Goal: Information Seeking & Learning: Learn about a topic

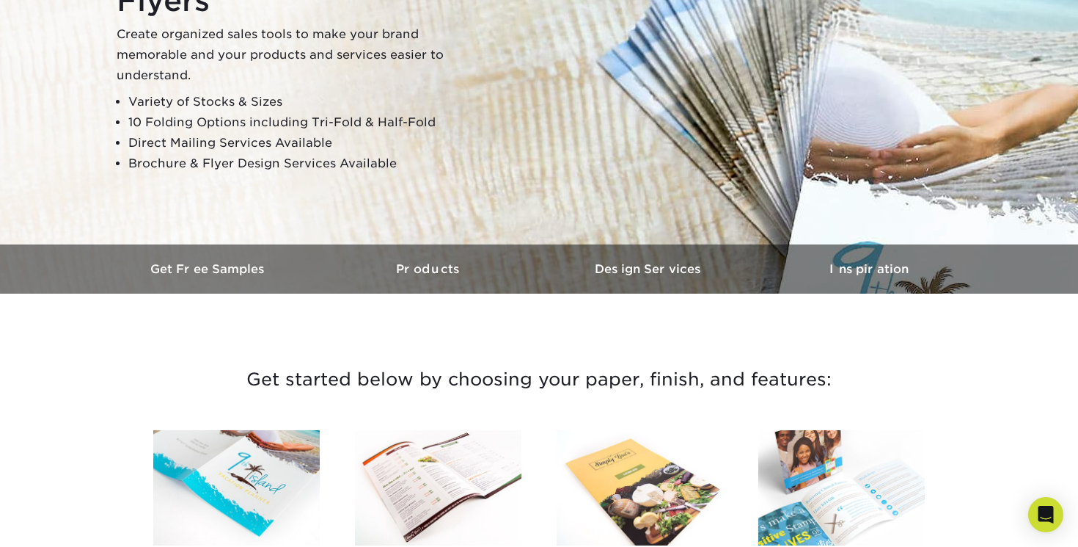
scroll to position [167, 0]
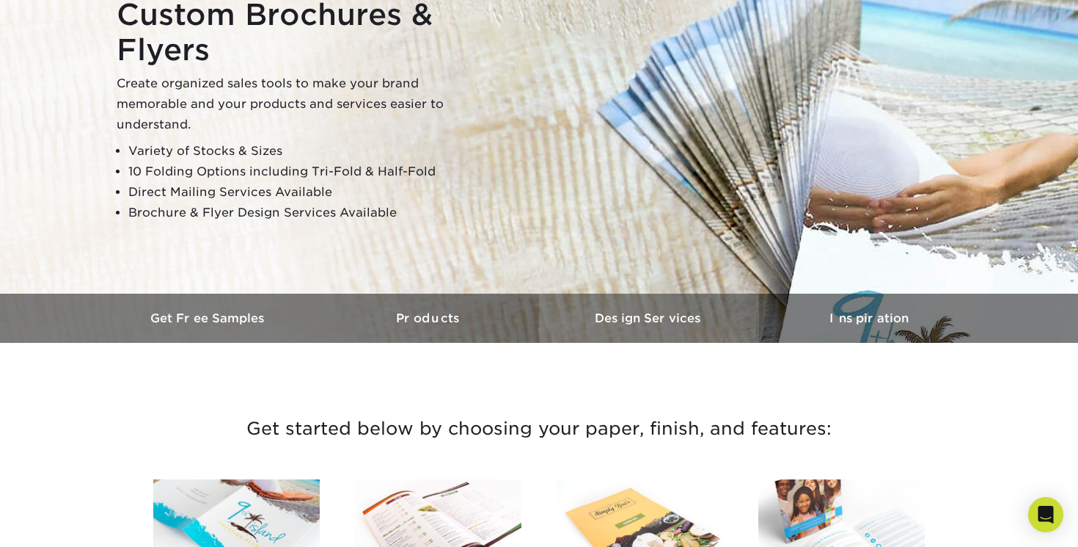
click at [639, 319] on h3 "Design Services" at bounding box center [649, 318] width 220 height 14
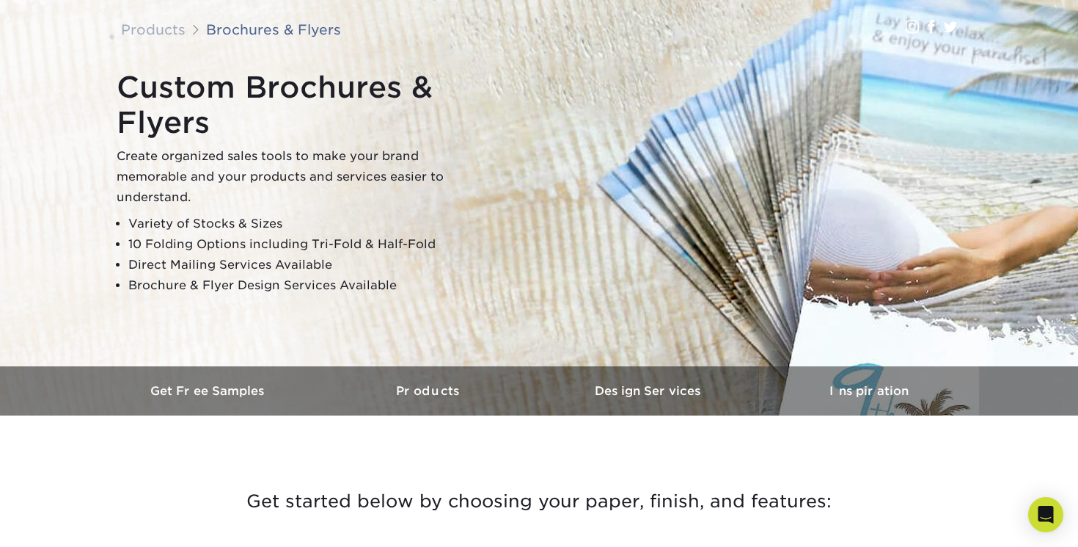
scroll to position [100, 0]
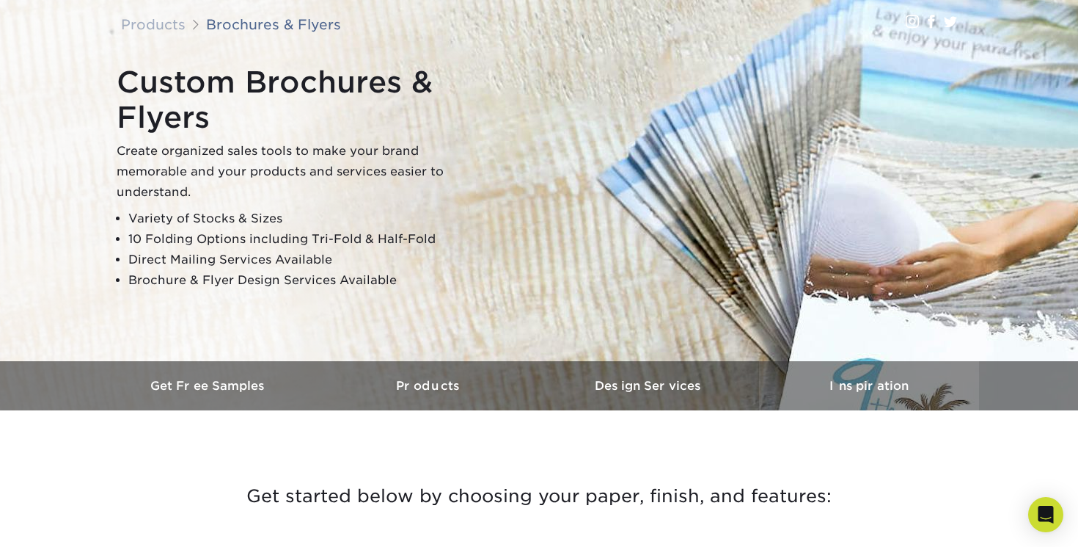
click at [870, 398] on link "Inspiration" at bounding box center [869, 385] width 220 height 49
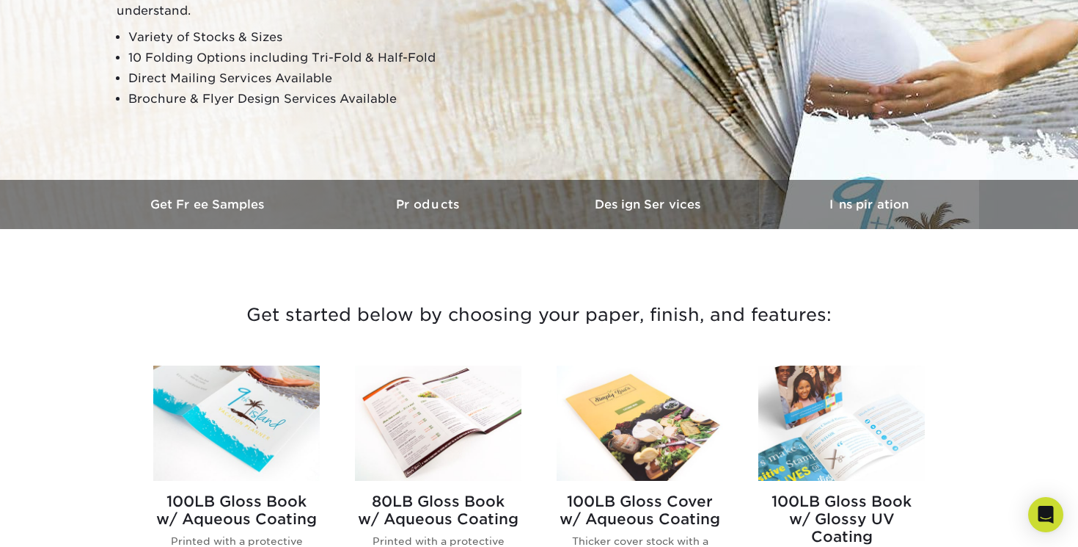
scroll to position [0, 0]
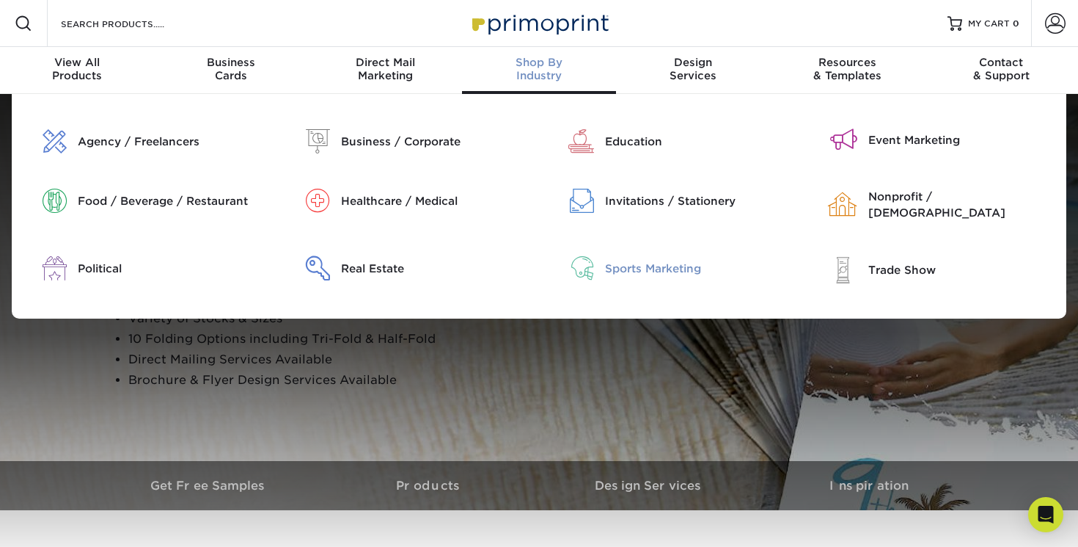
click at [607, 260] on div "Sports Marketing" at bounding box center [698, 268] width 187 height 16
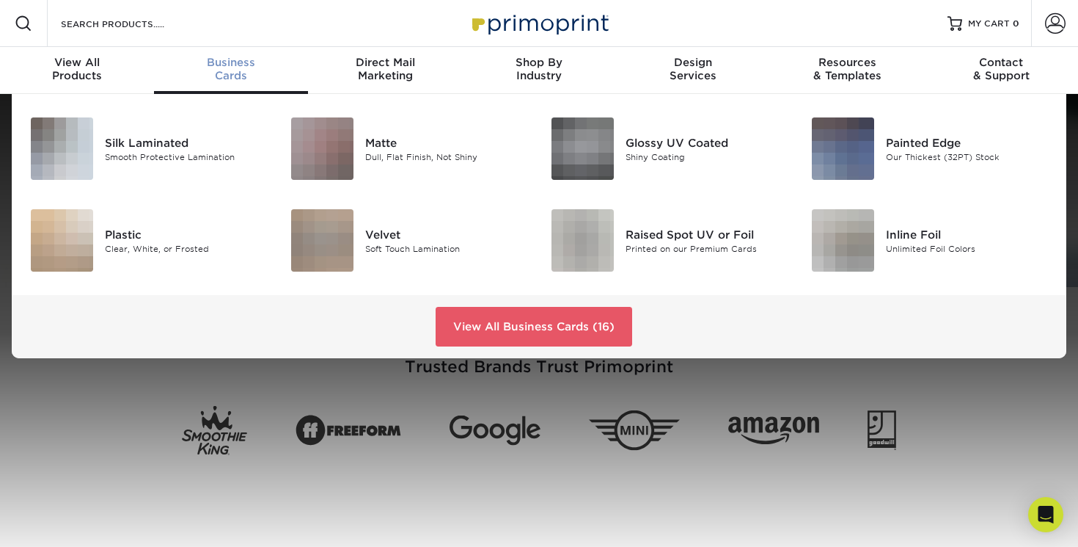
click at [223, 80] on div "Business Cards" at bounding box center [231, 69] width 154 height 26
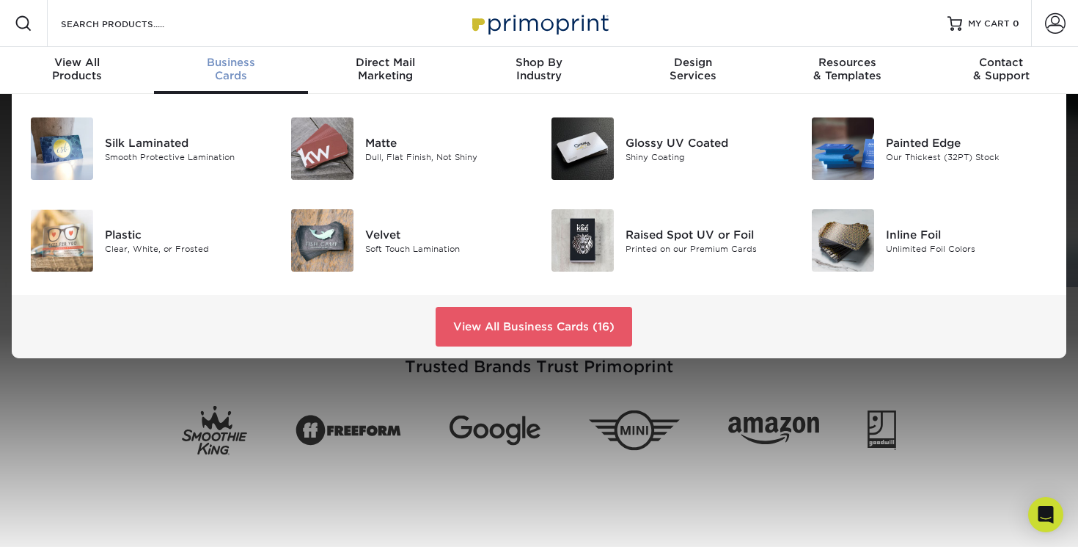
click at [230, 73] on div "Business Cards" at bounding box center [231, 69] width 154 height 26
click at [480, 331] on link "View All Business Cards (16)" at bounding box center [534, 327] width 197 height 40
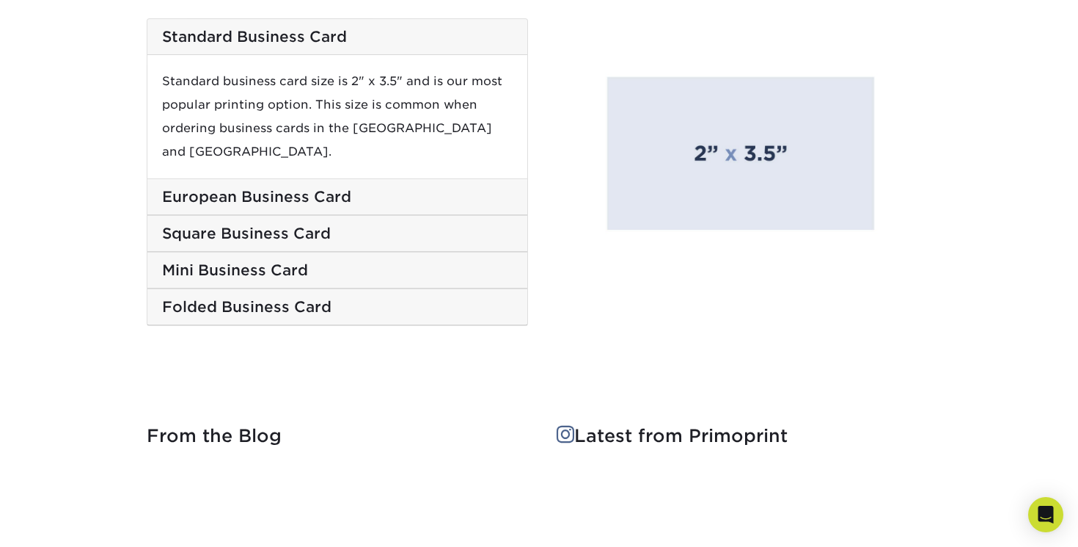
scroll to position [2412, 0]
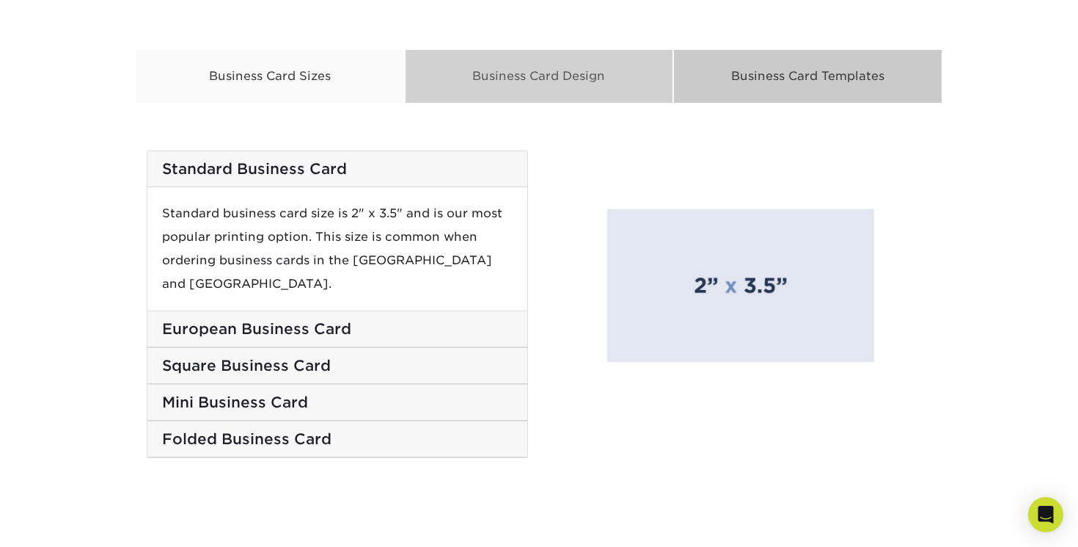
click at [481, 90] on div "Business Card Design" at bounding box center [539, 76] width 269 height 54
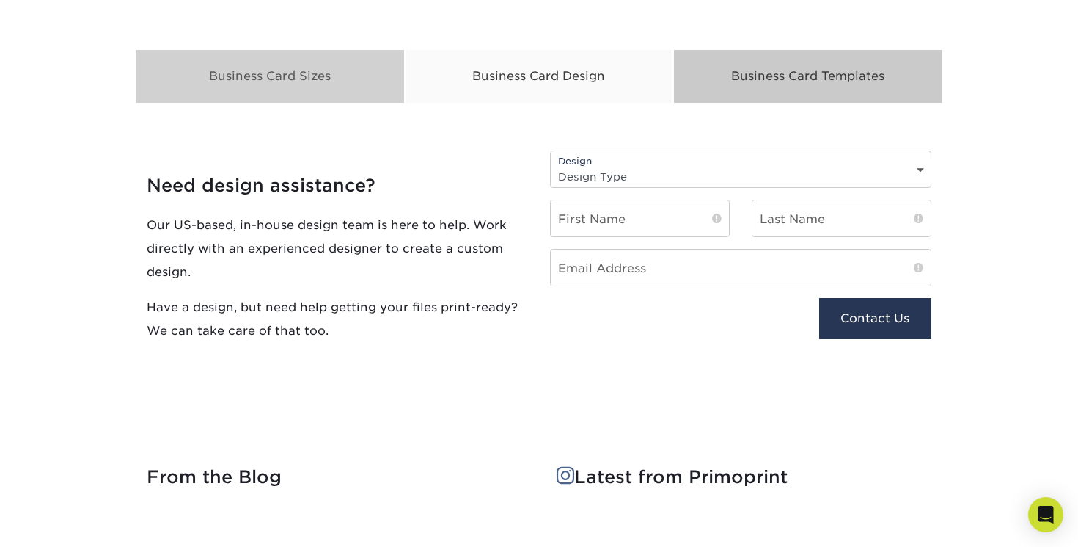
click at [286, 70] on div "Business Card Sizes" at bounding box center [270, 76] width 269 height 54
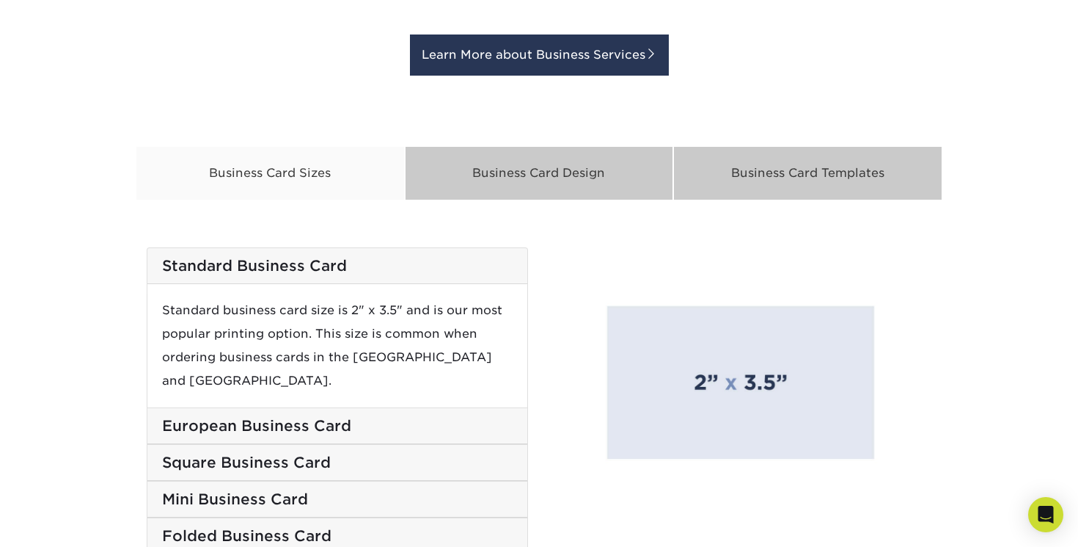
scroll to position [2326, 0]
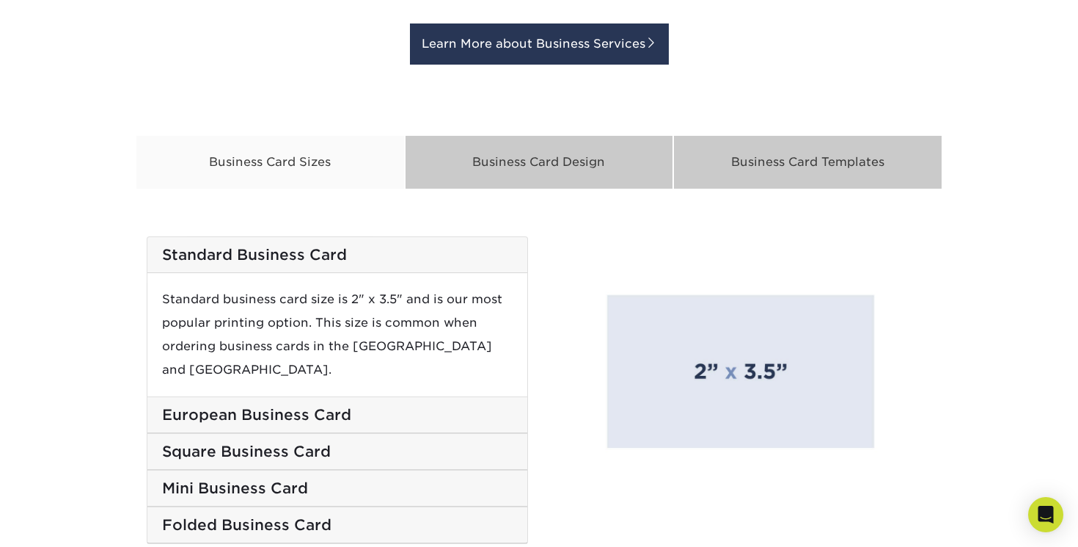
click at [309, 406] on h5 "European Business Card" at bounding box center [337, 415] width 351 height 18
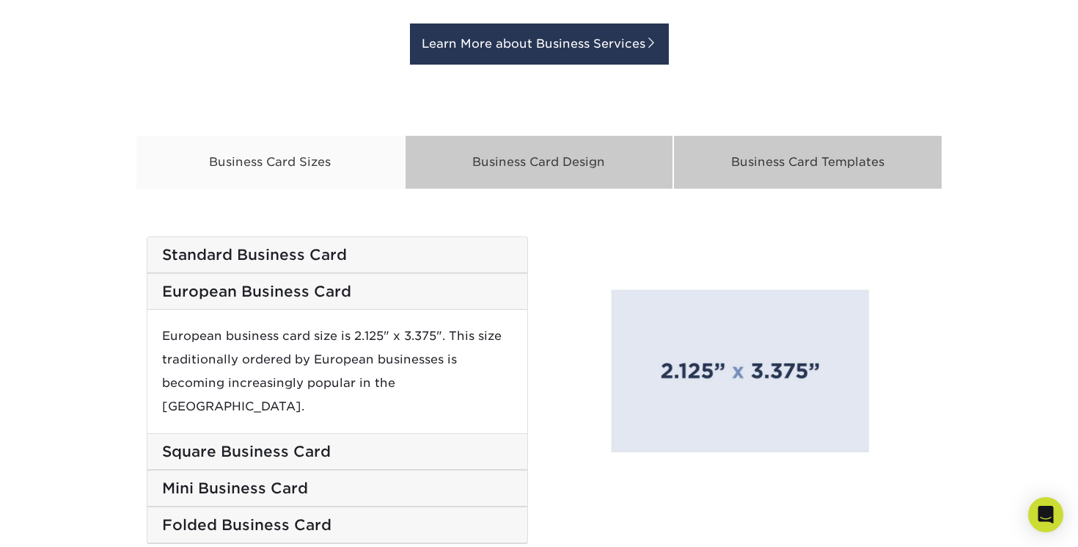
click at [302, 247] on h5 "Standard Business Card" at bounding box center [337, 255] width 351 height 18
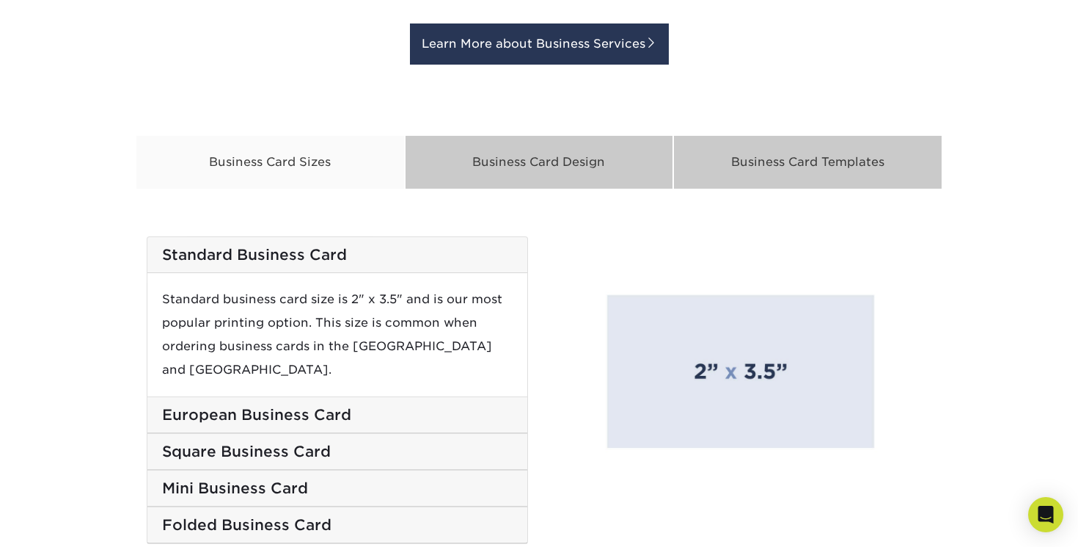
click at [315, 406] on h5 "European Business Card" at bounding box center [337, 415] width 351 height 18
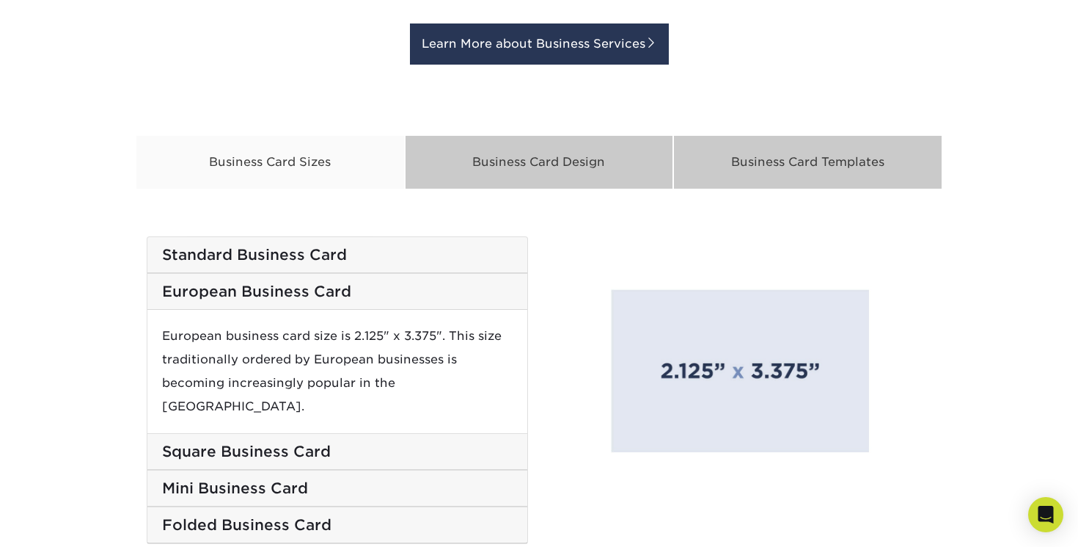
click at [308, 442] on h5 "Square Business Card" at bounding box center [337, 451] width 351 height 18
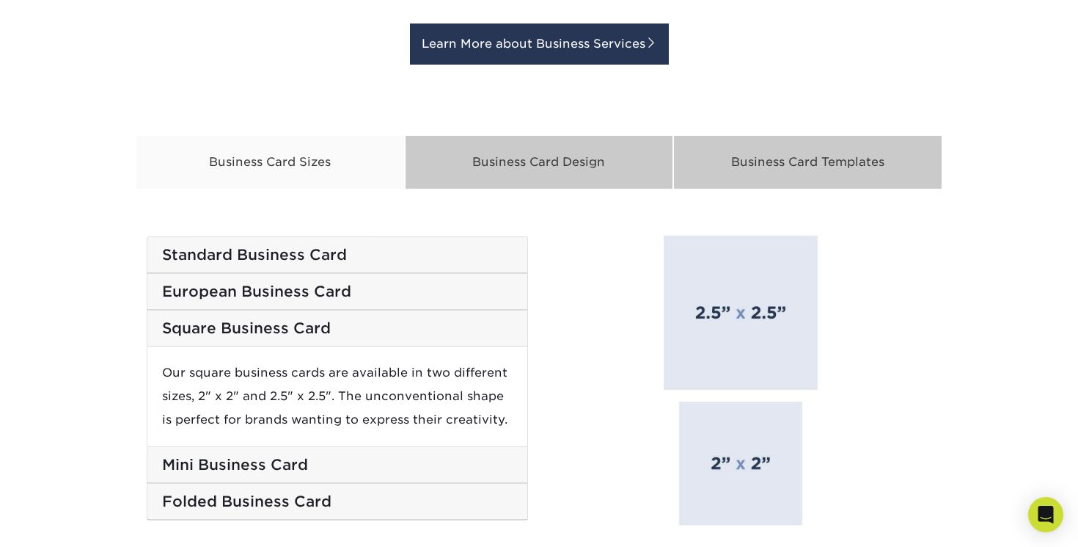
click at [302, 461] on h5 "Mini Business Card" at bounding box center [337, 465] width 351 height 18
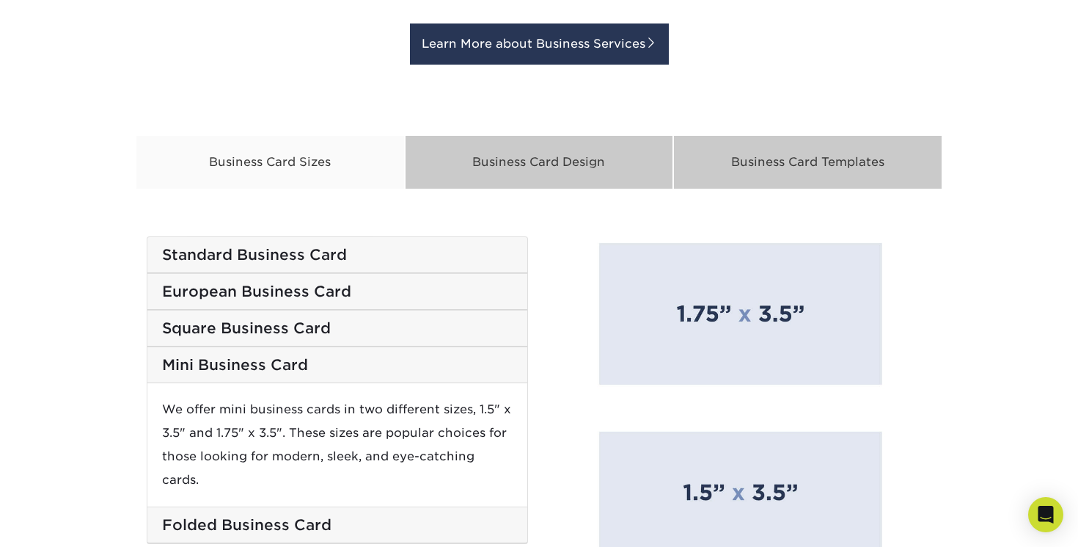
click at [297, 507] on div "Folded Business Card" at bounding box center [337, 525] width 380 height 36
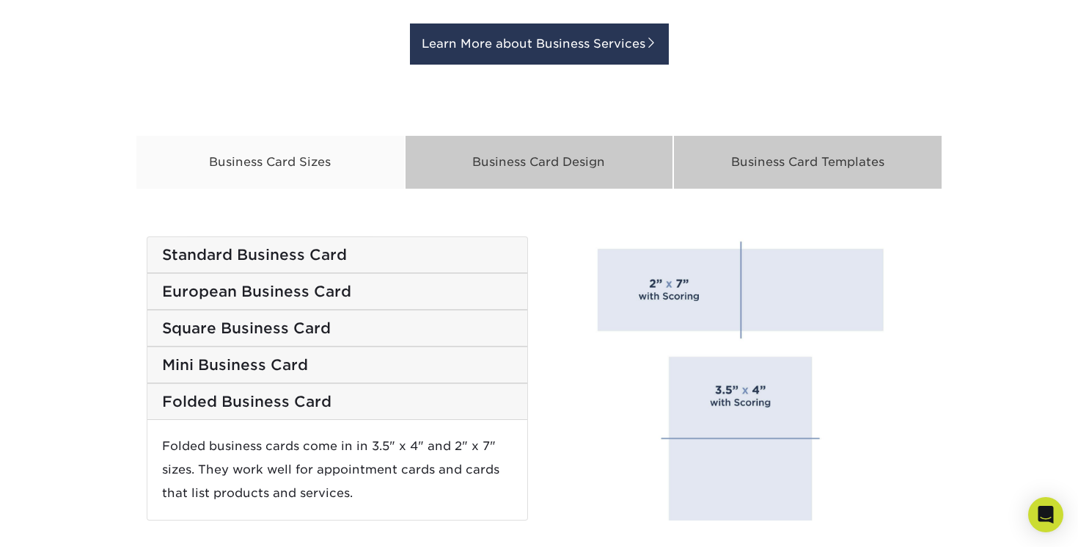
click at [265, 260] on h5 "Standard Business Card" at bounding box center [337, 255] width 351 height 18
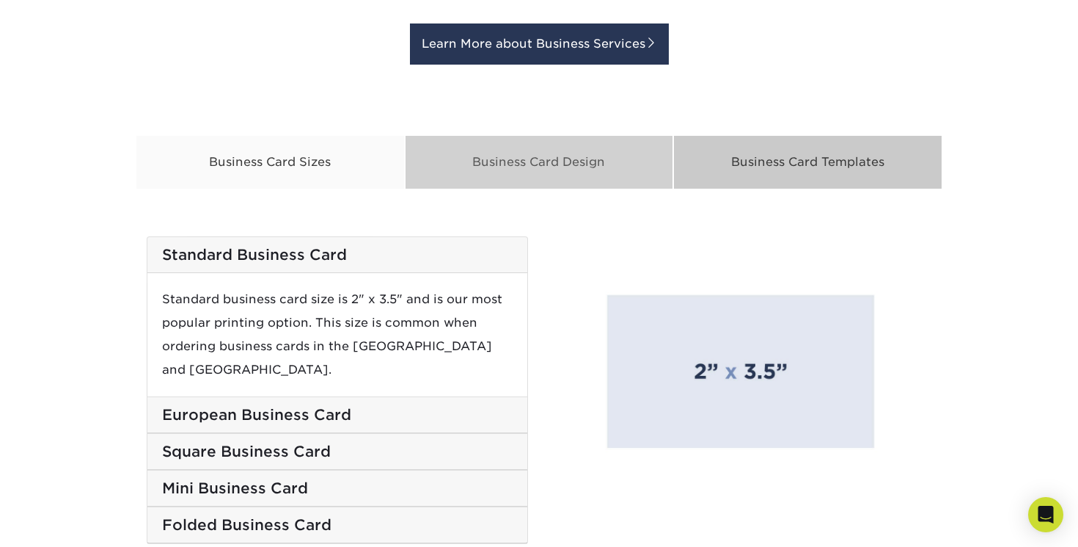
click at [457, 166] on div "Business Card Design" at bounding box center [539, 162] width 269 height 54
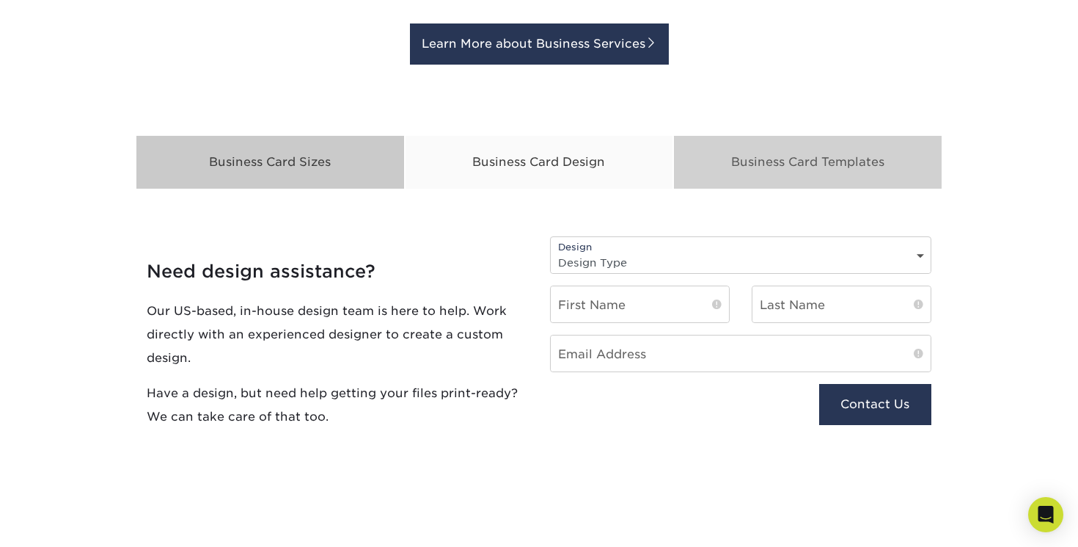
click at [767, 178] on div "Business Card Templates" at bounding box center [807, 162] width 269 height 54
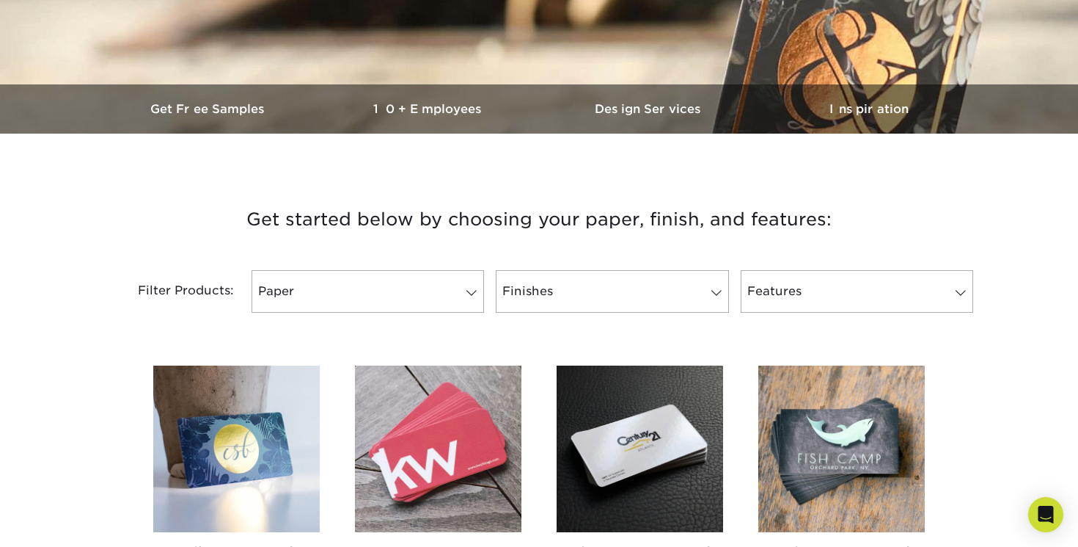
scroll to position [0, 0]
